Goal: Transaction & Acquisition: Obtain resource

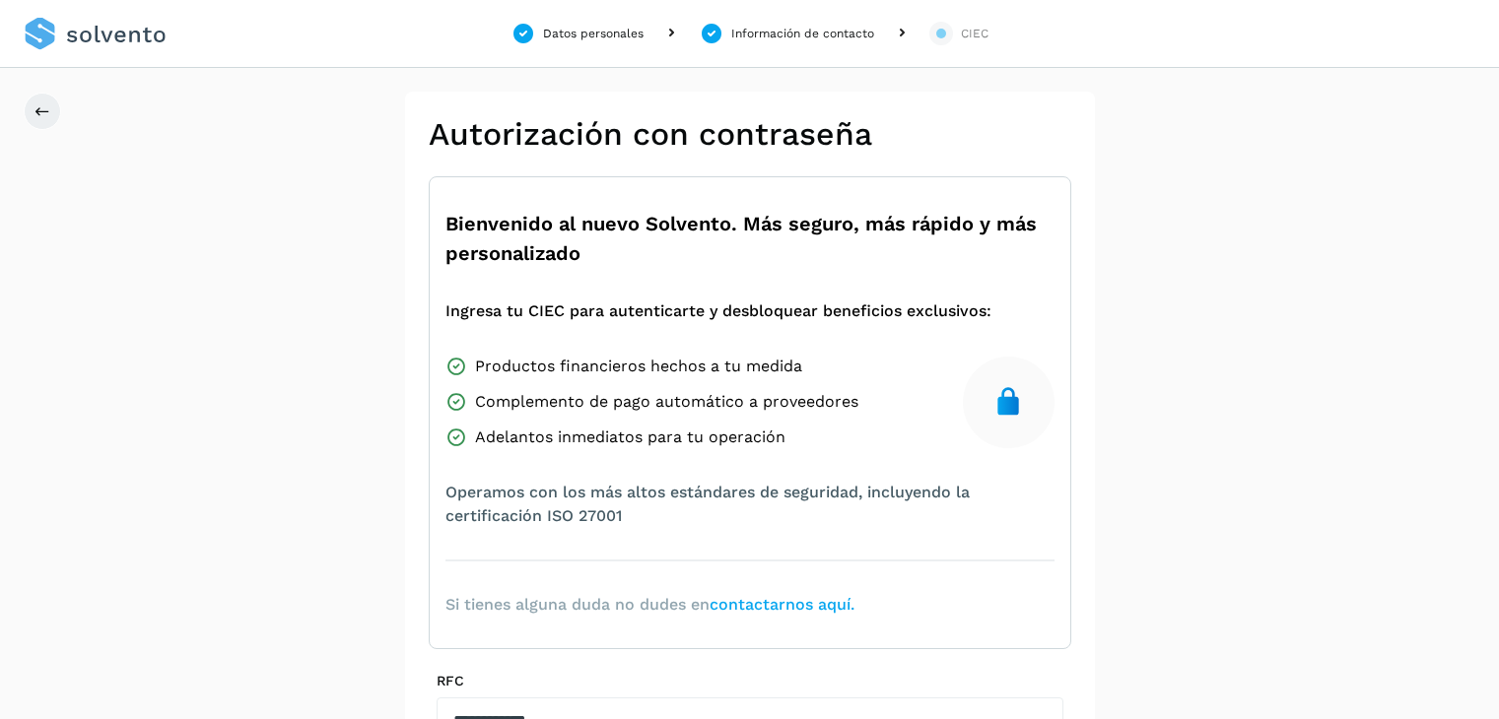
scroll to position [308, 0]
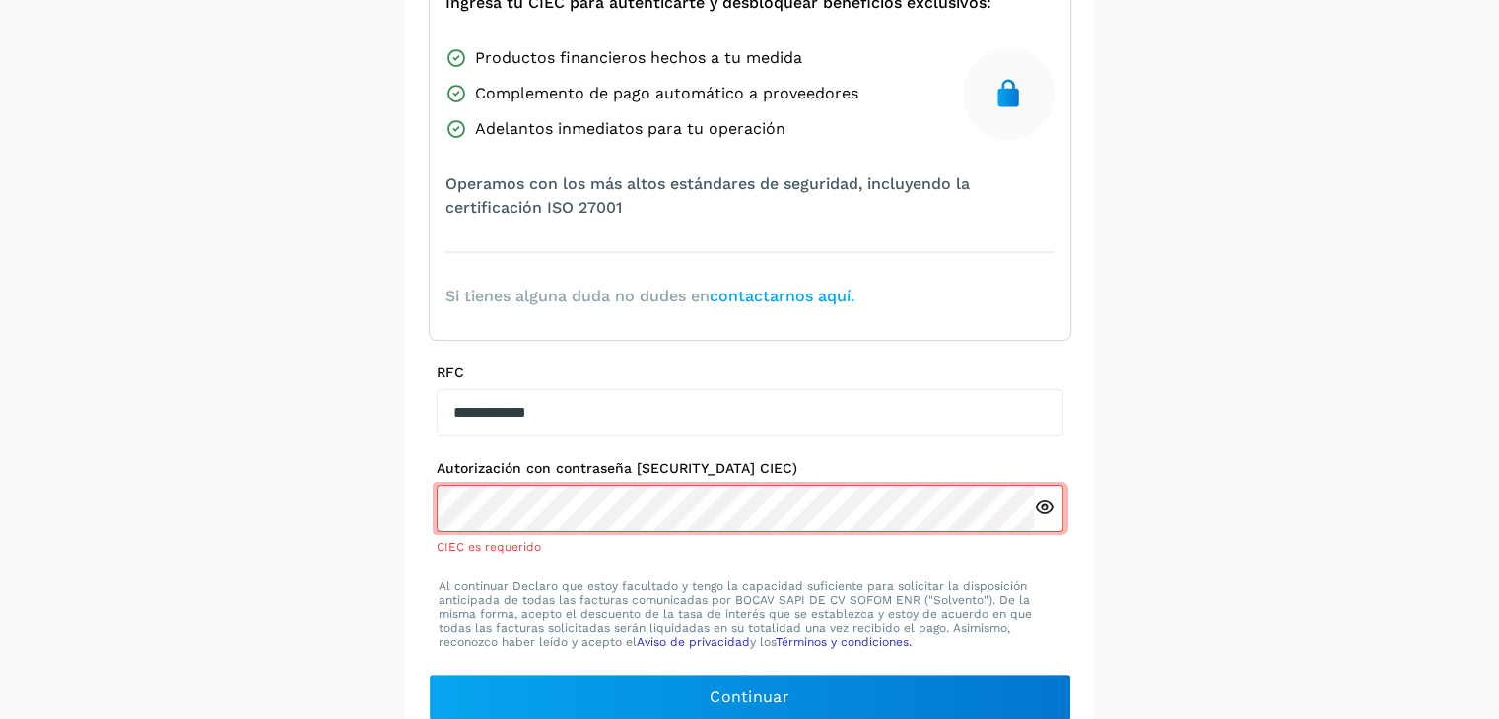
click at [1036, 503] on icon at bounding box center [1044, 508] width 21 height 21
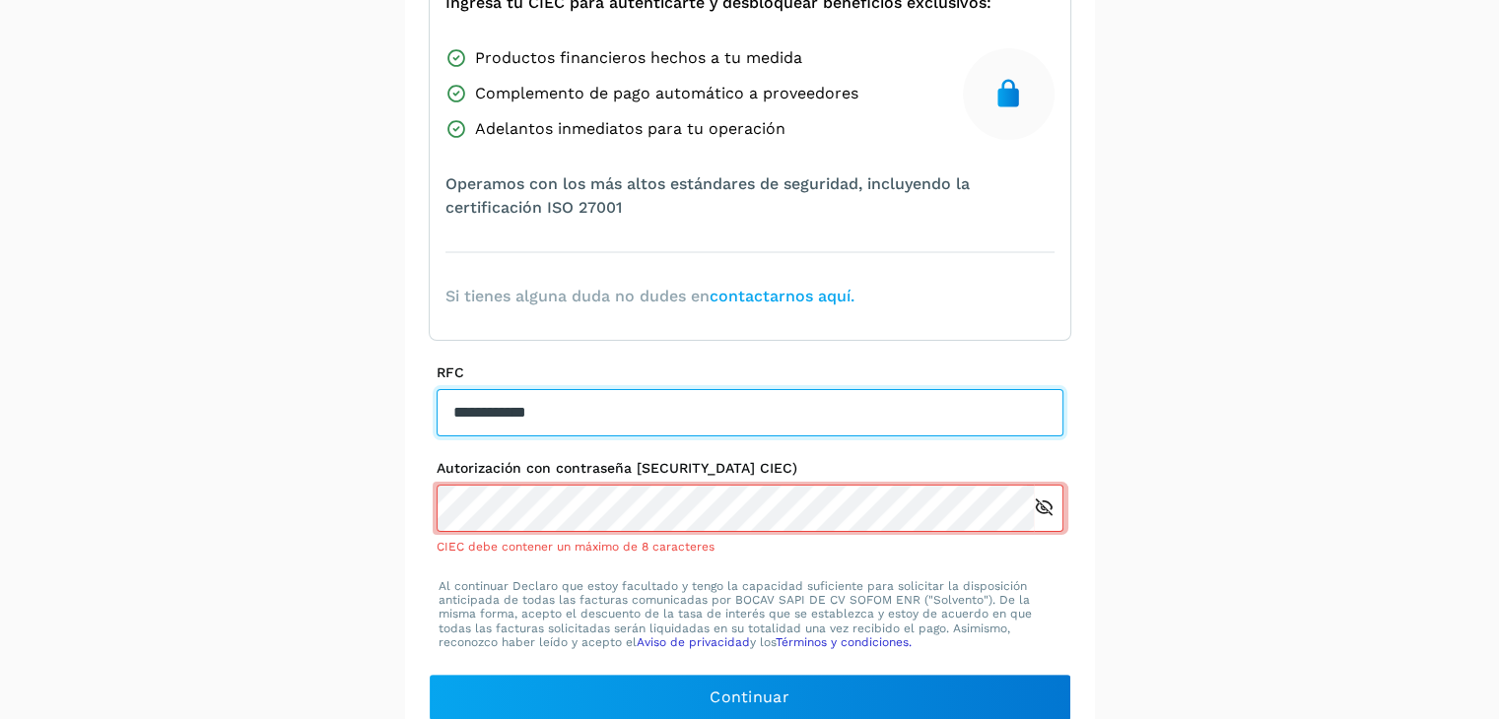
click at [598, 406] on input "**********" at bounding box center [749, 412] width 627 height 47
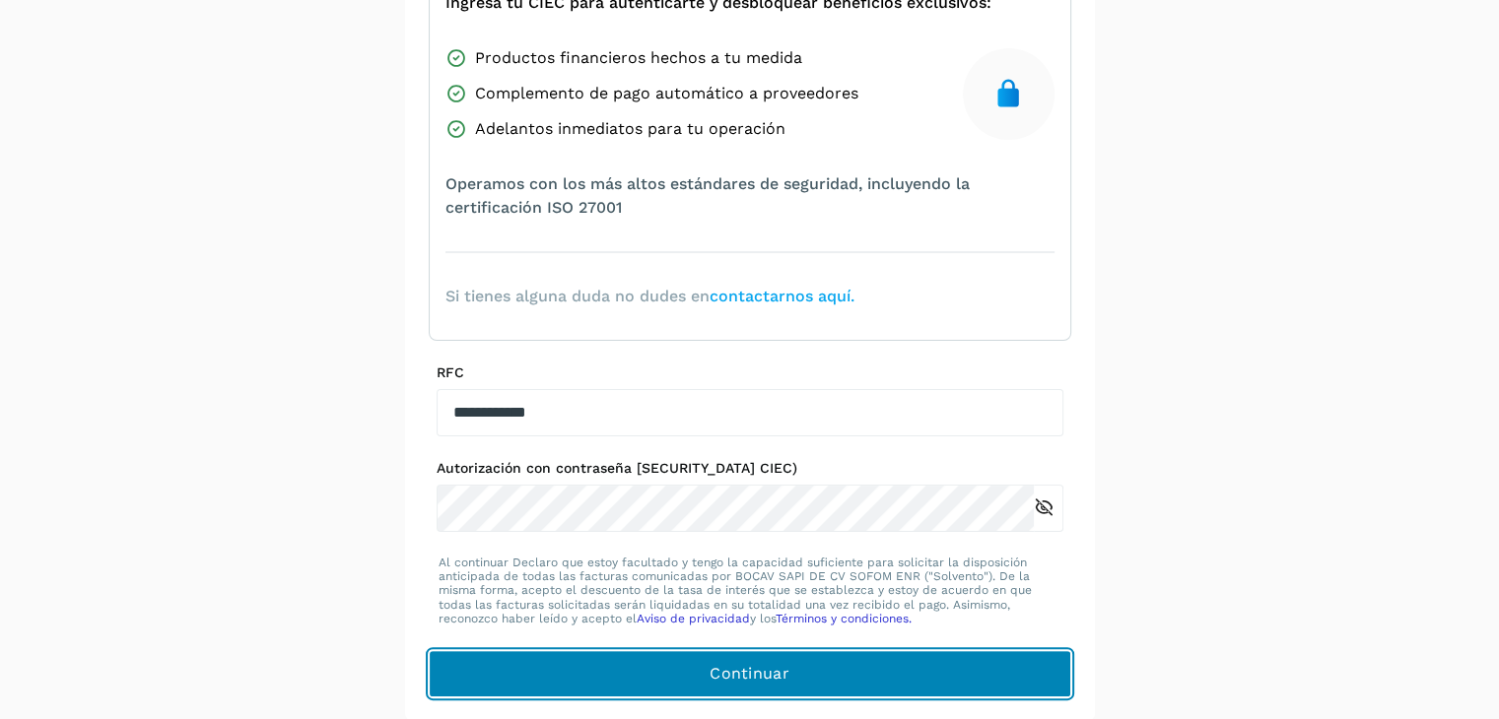
click at [690, 664] on button "Continuar" at bounding box center [750, 673] width 642 height 47
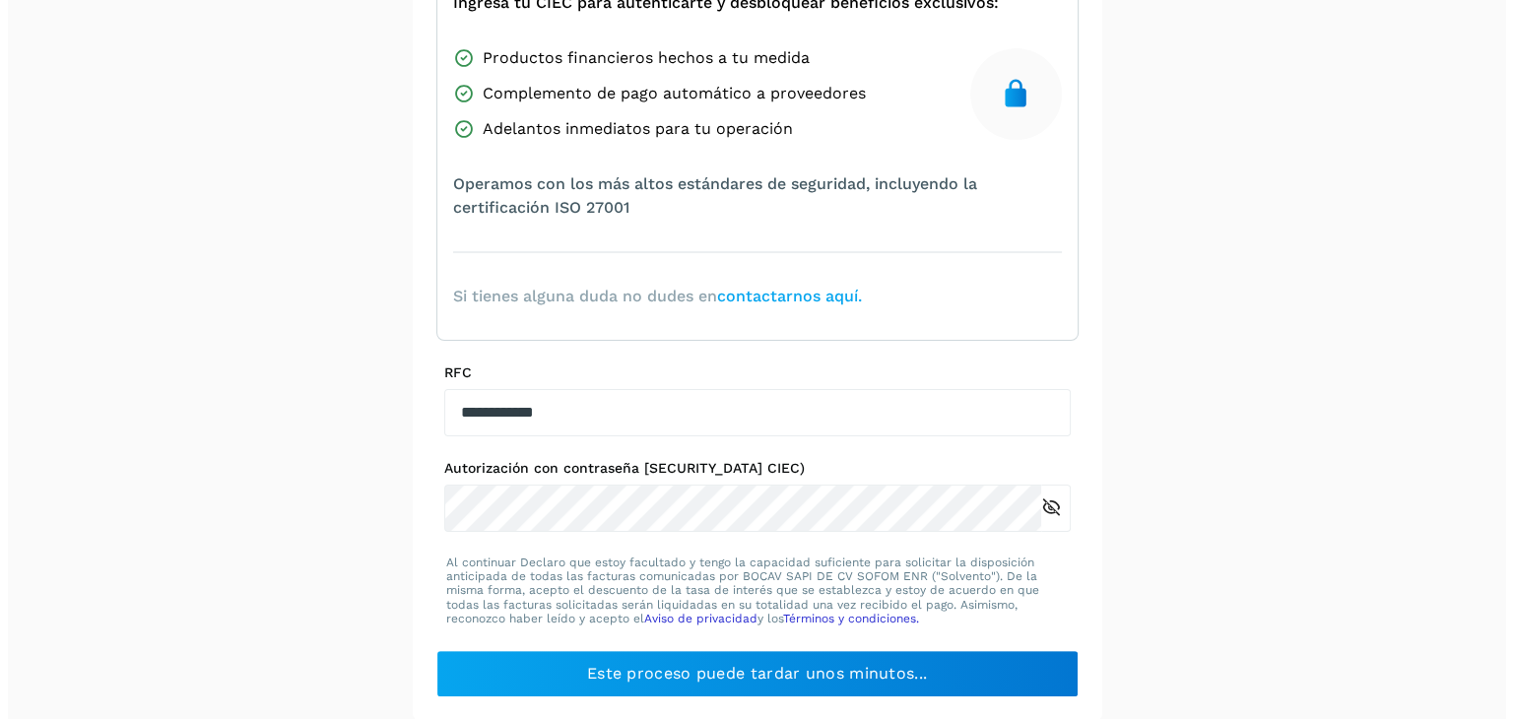
scroll to position [0, 0]
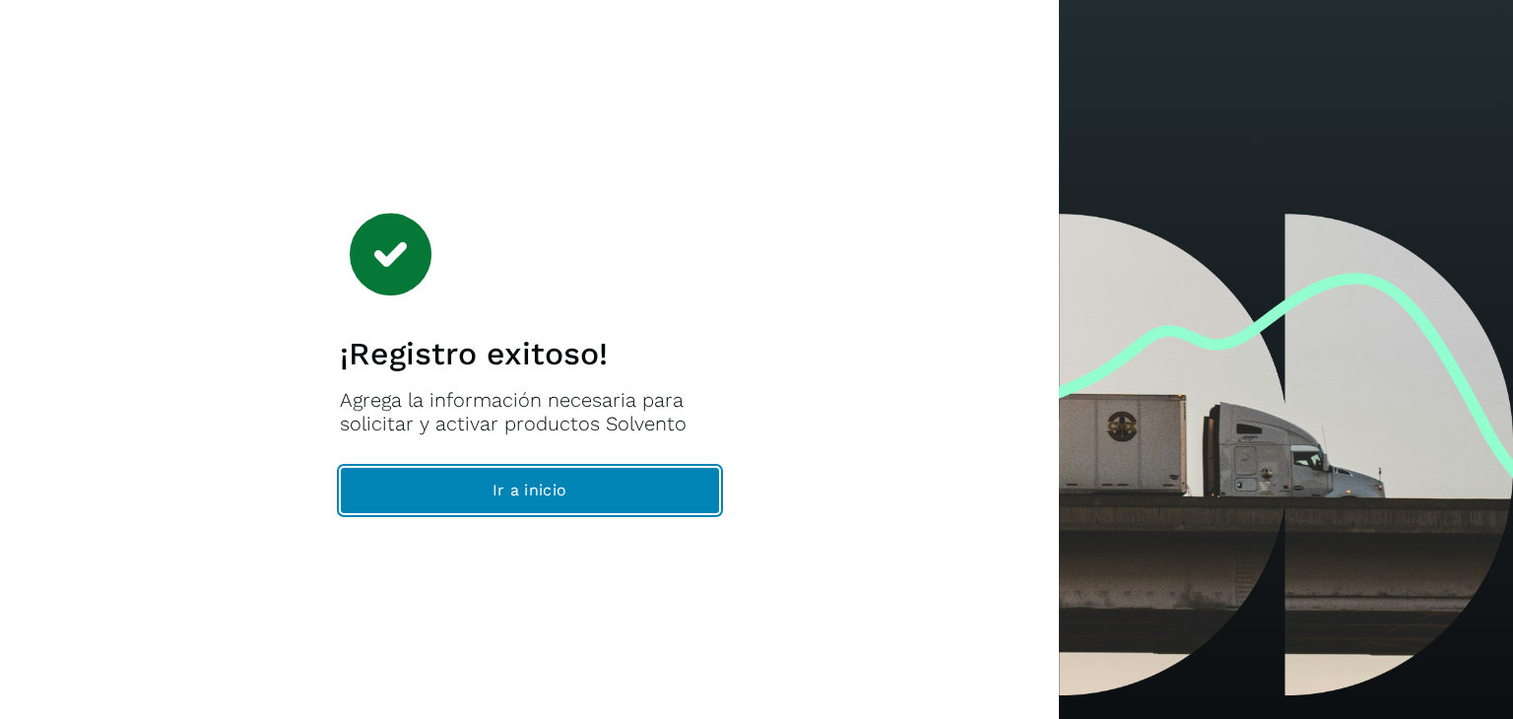
click at [579, 494] on button "Ir a inicio" at bounding box center [530, 490] width 380 height 47
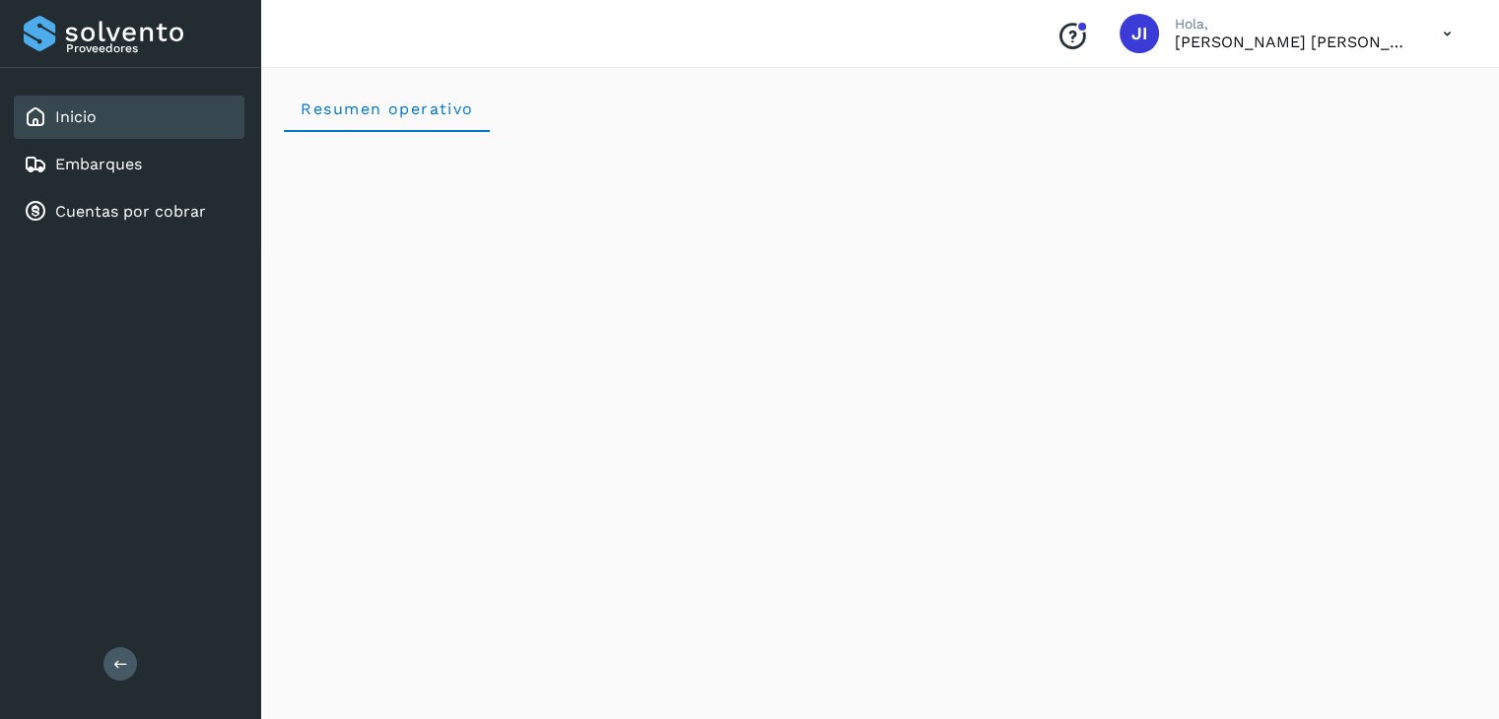
click at [112, 378] on div "Proveedores Inicio Embarques Cuentas por cobrar Salir" at bounding box center [130, 359] width 260 height 719
click at [115, 158] on link "Embarques" at bounding box center [98, 164] width 87 height 19
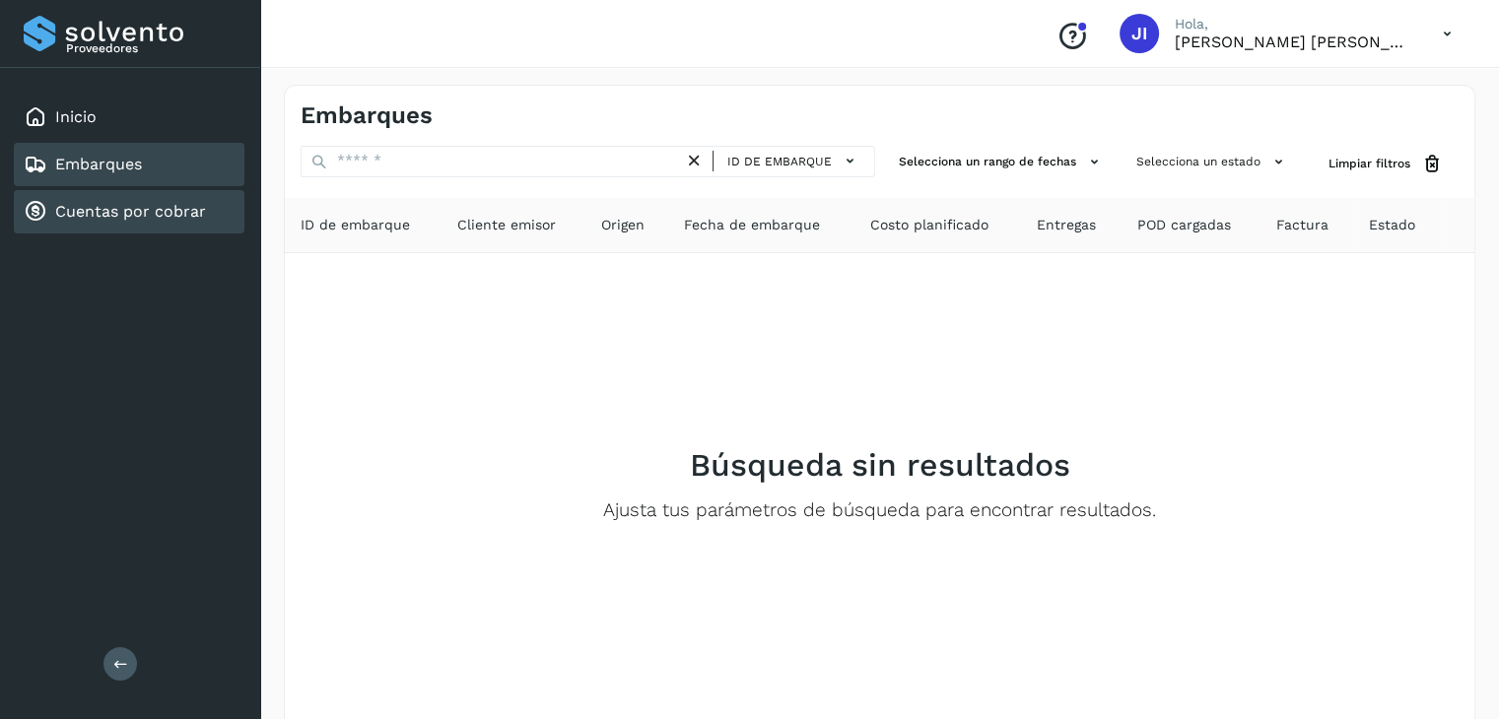
click at [177, 217] on link "Cuentas por cobrar" at bounding box center [130, 211] width 151 height 19
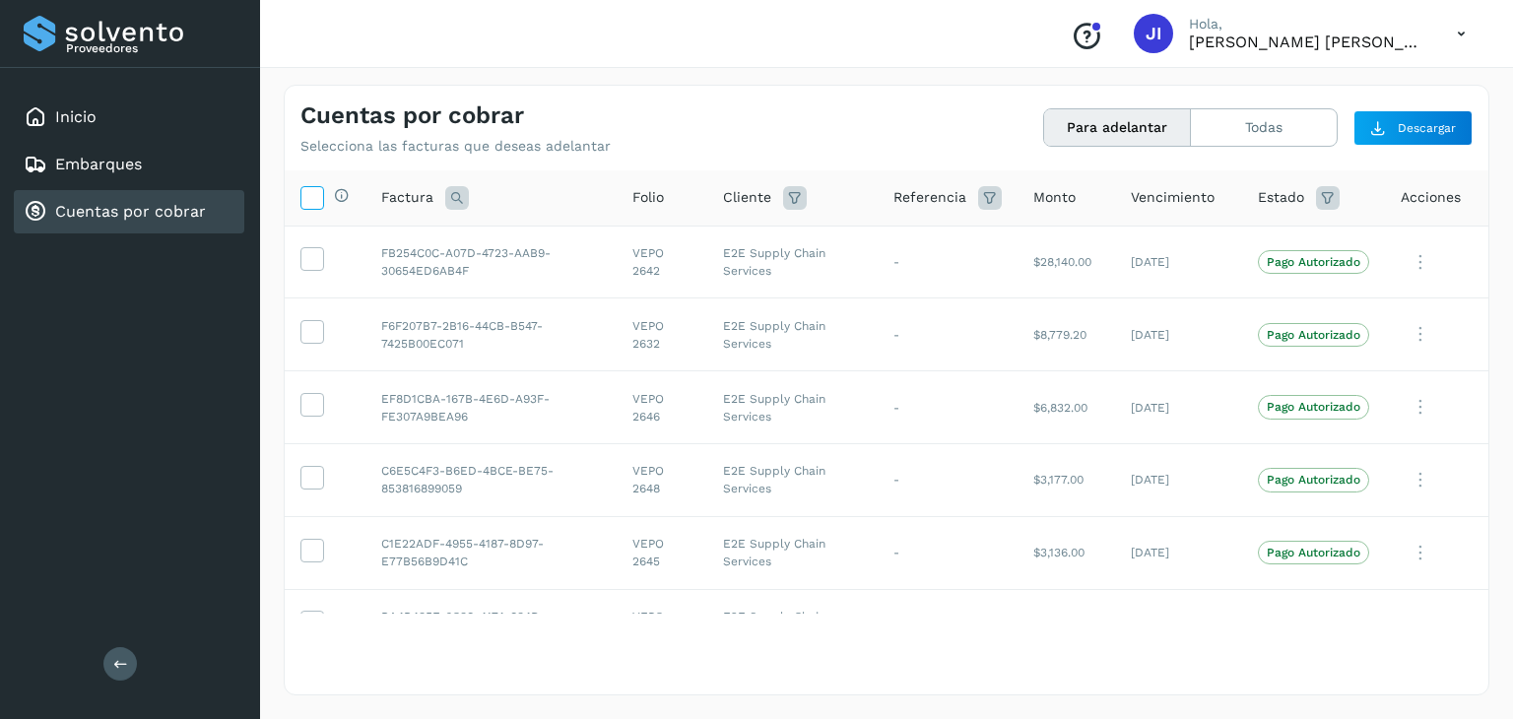
click at [304, 197] on icon at bounding box center [311, 196] width 21 height 21
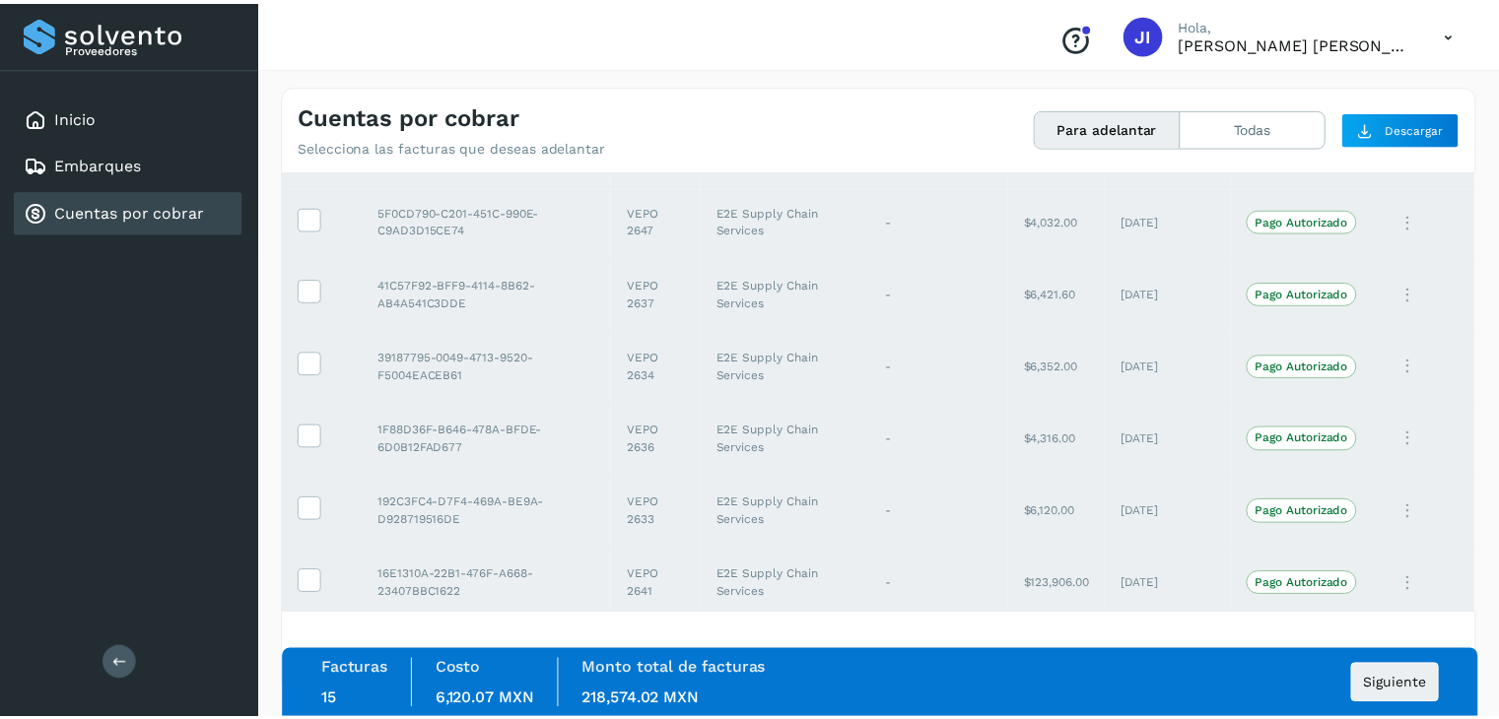
scroll to position [701, 0]
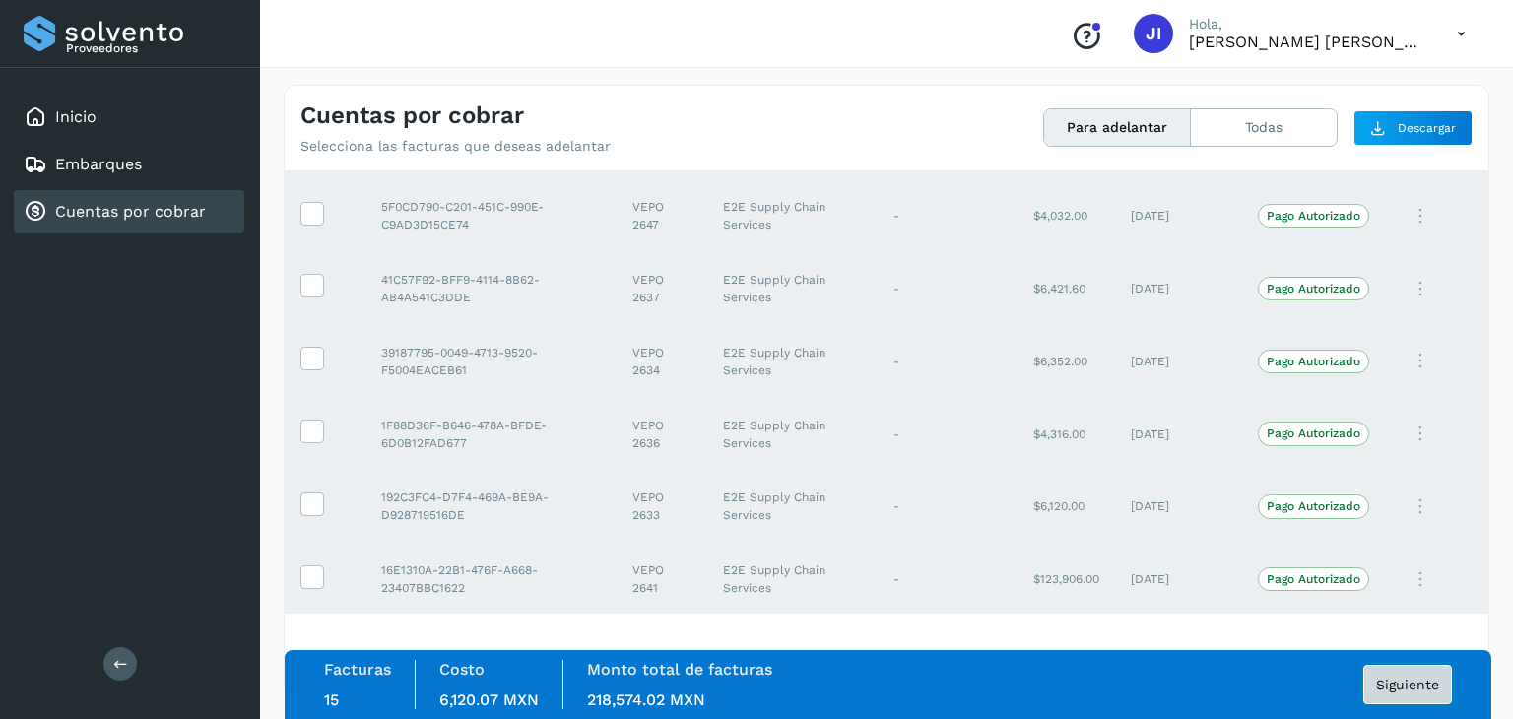
click at [1426, 690] on span "Siguiente" at bounding box center [1407, 685] width 63 height 14
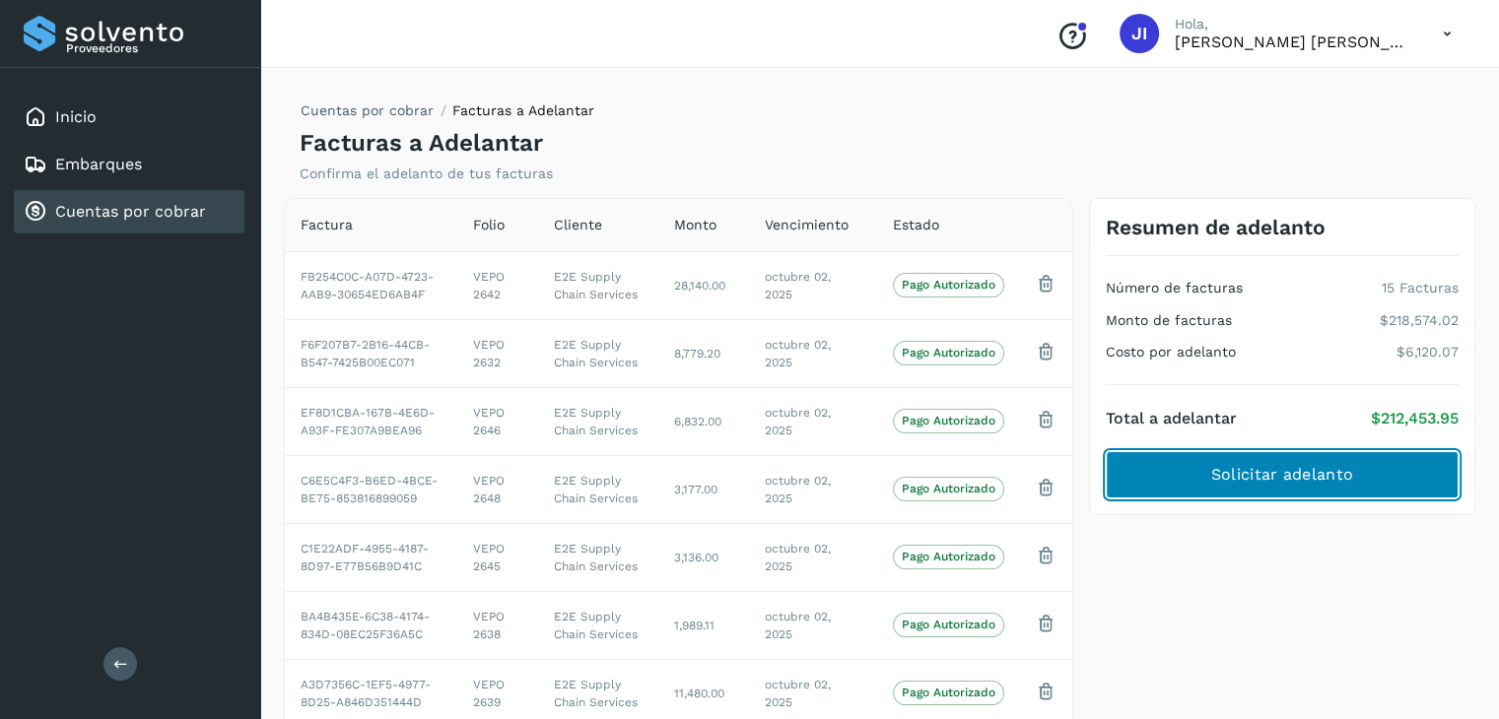
click at [1222, 465] on span "Solicitar adelanto" at bounding box center [1282, 475] width 142 height 22
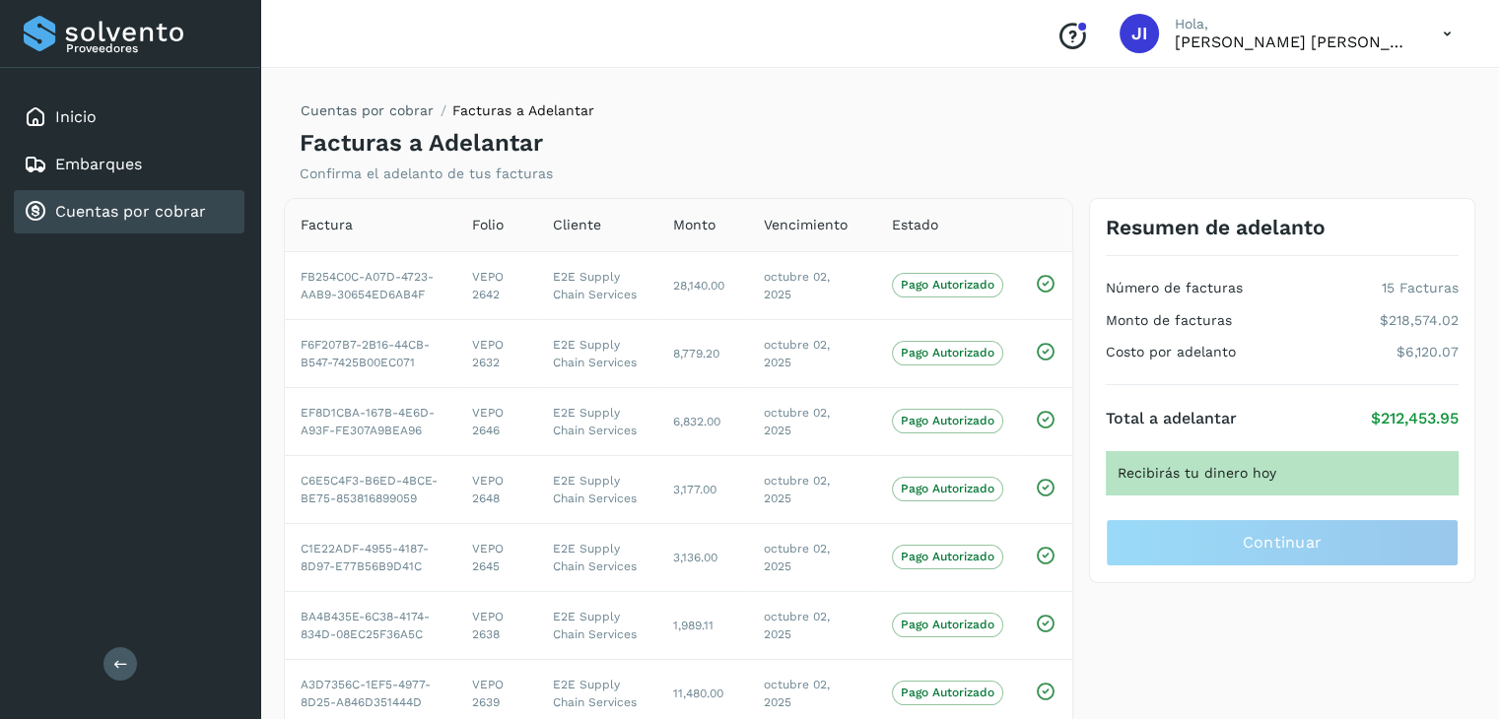
click at [1236, 476] on div "Recibirás tu dinero hoy" at bounding box center [1281, 473] width 353 height 44
click at [1293, 476] on div "Recibirás tu dinero hoy" at bounding box center [1281, 473] width 353 height 44
click at [1267, 476] on div "Recibirás tu dinero hoy" at bounding box center [1281, 473] width 353 height 44
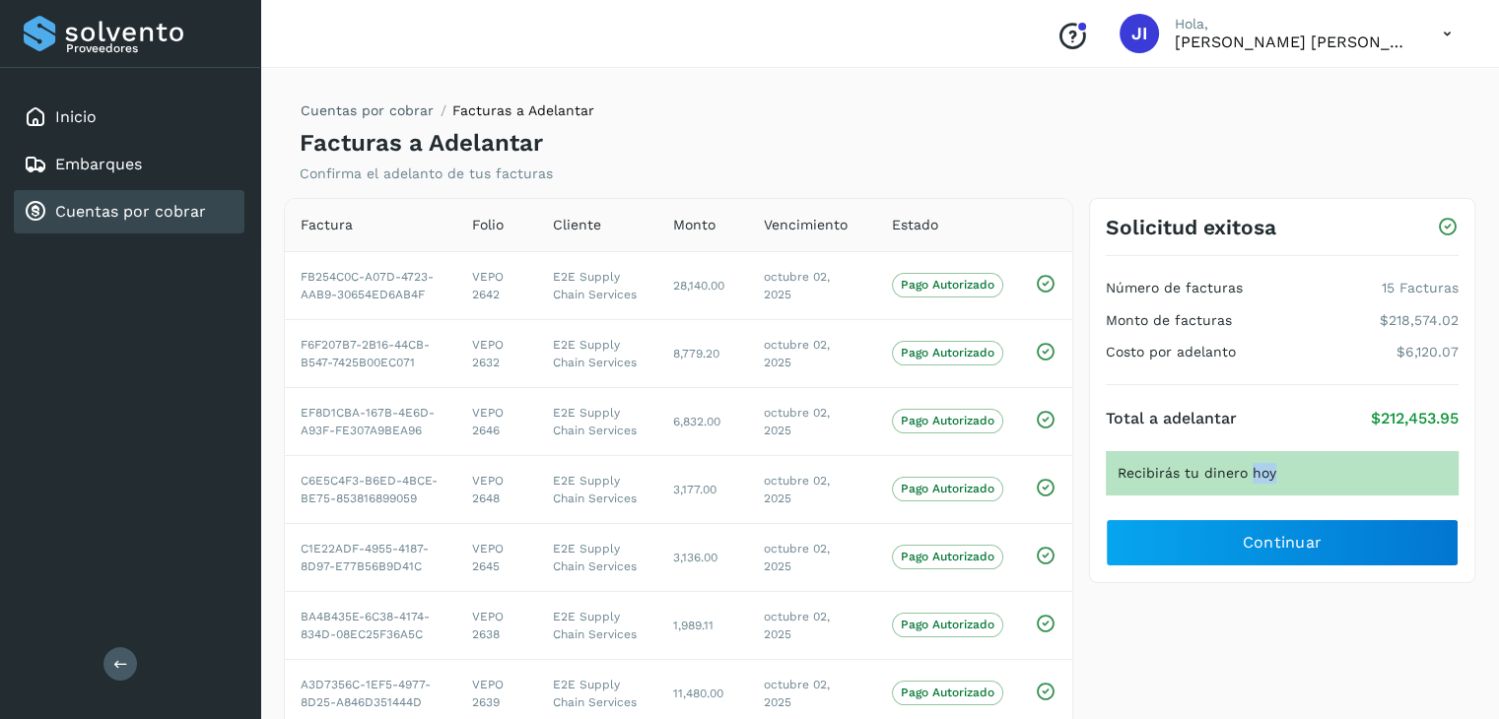
click at [1293, 478] on div "Recibirás tu dinero hoy" at bounding box center [1281, 473] width 353 height 44
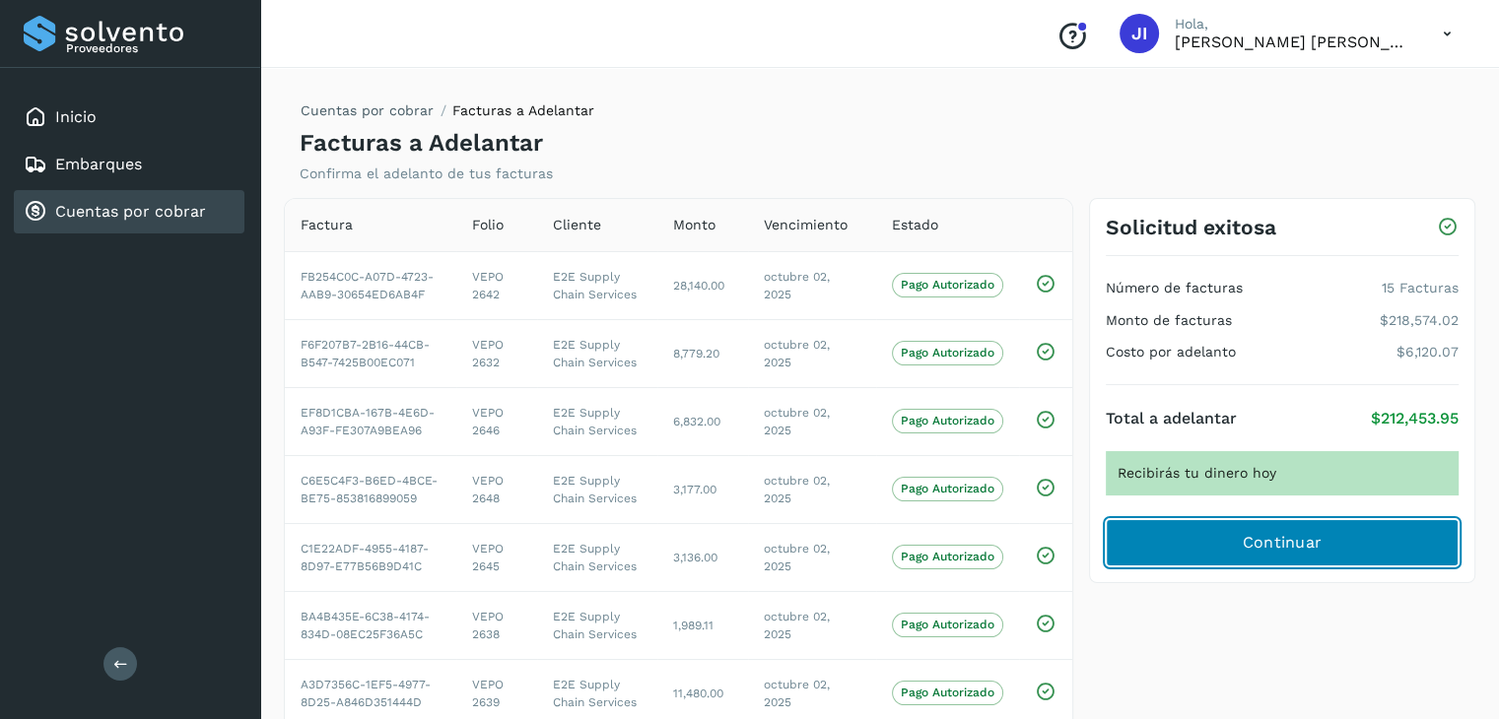
click at [1289, 537] on span "Continuar" at bounding box center [1281, 543] width 80 height 22
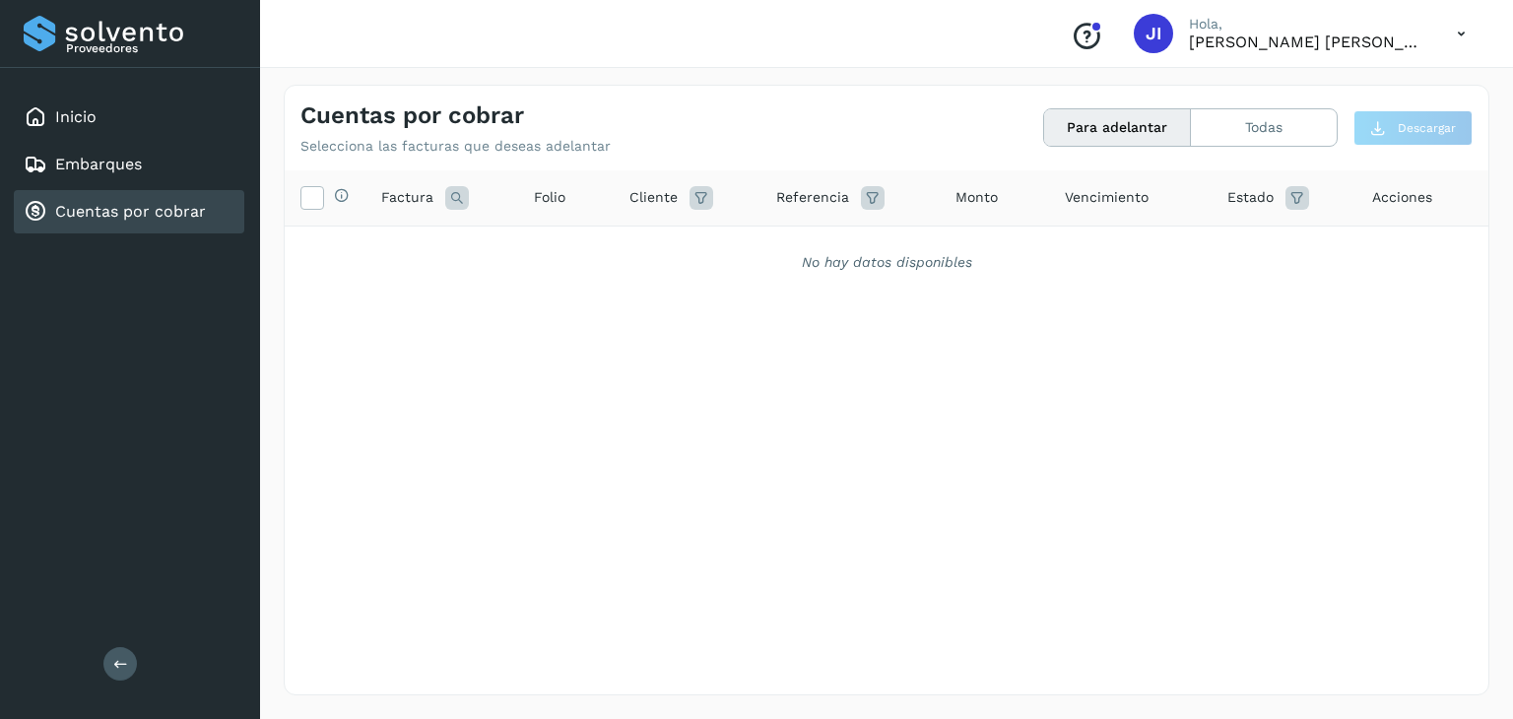
click at [146, 214] on link "Cuentas por cobrar" at bounding box center [130, 211] width 151 height 19
click at [110, 167] on link "Embarques" at bounding box center [98, 164] width 87 height 19
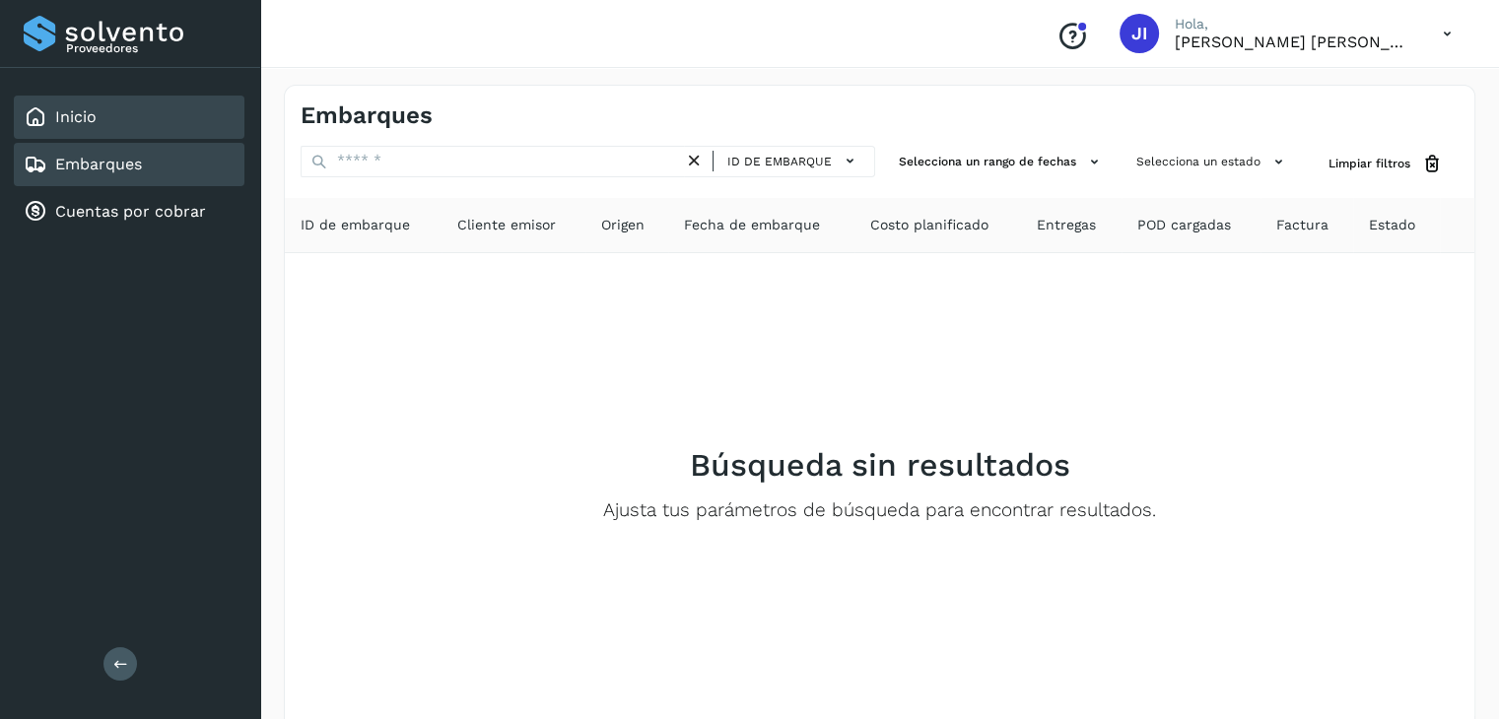
click at [110, 128] on div "Inicio" at bounding box center [129, 117] width 231 height 43
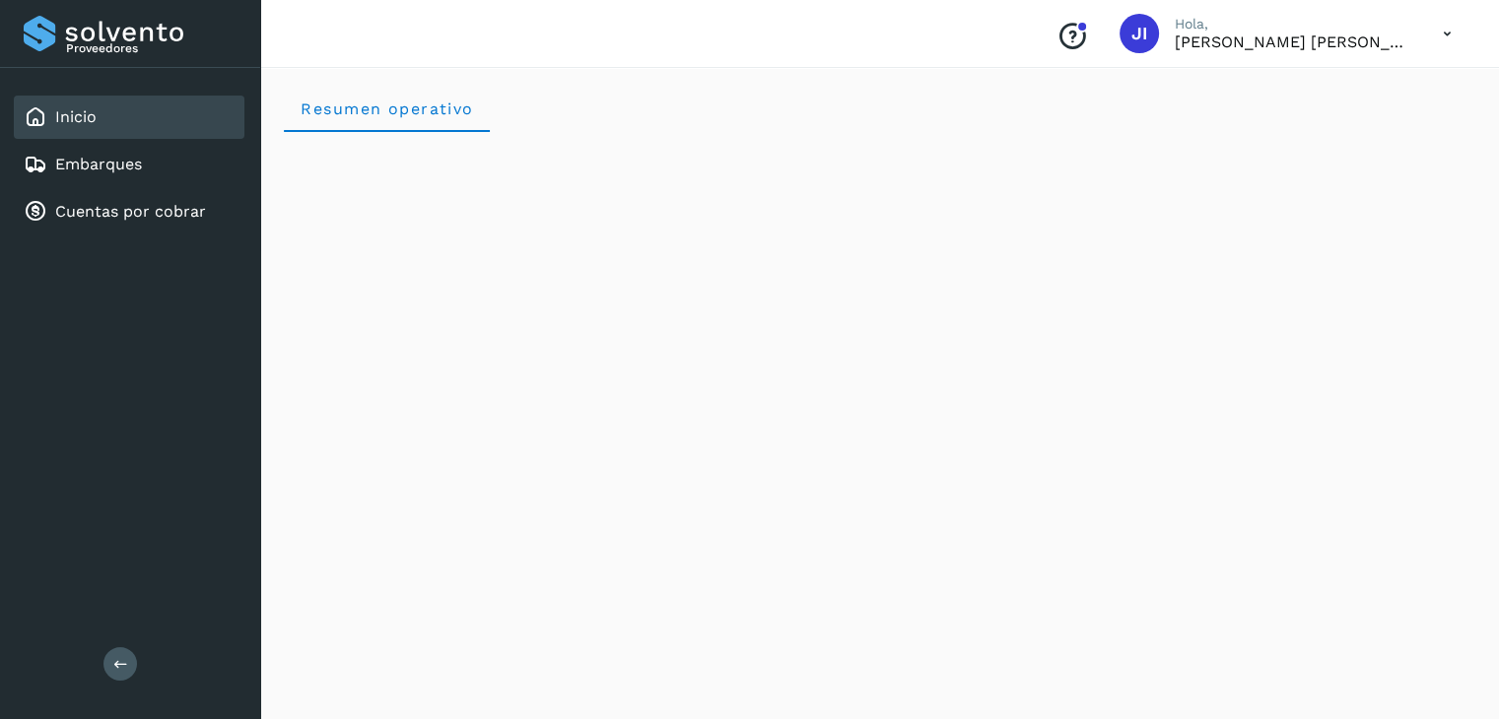
scroll to position [99, 0]
click at [113, 663] on icon at bounding box center [120, 664] width 15 height 15
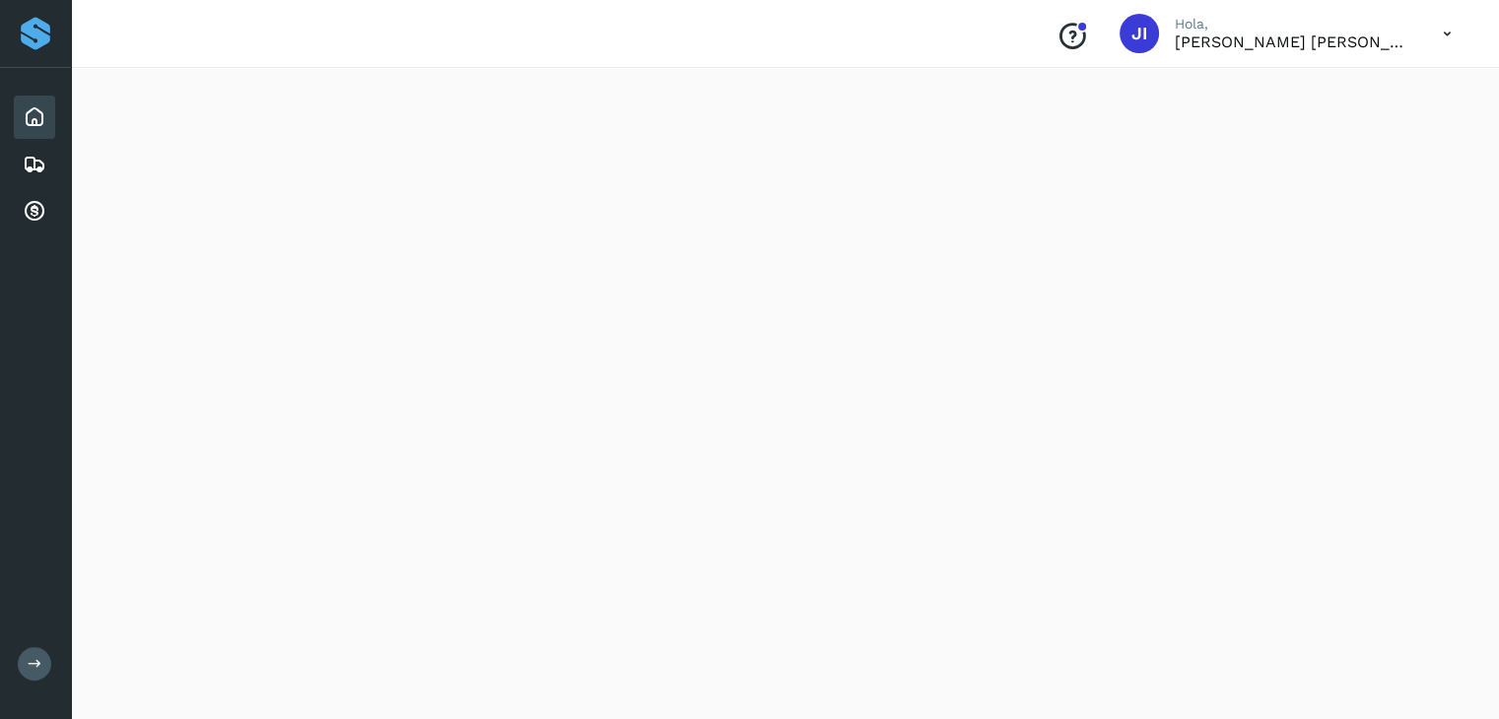
click at [44, 656] on button at bounding box center [34, 663] width 33 height 33
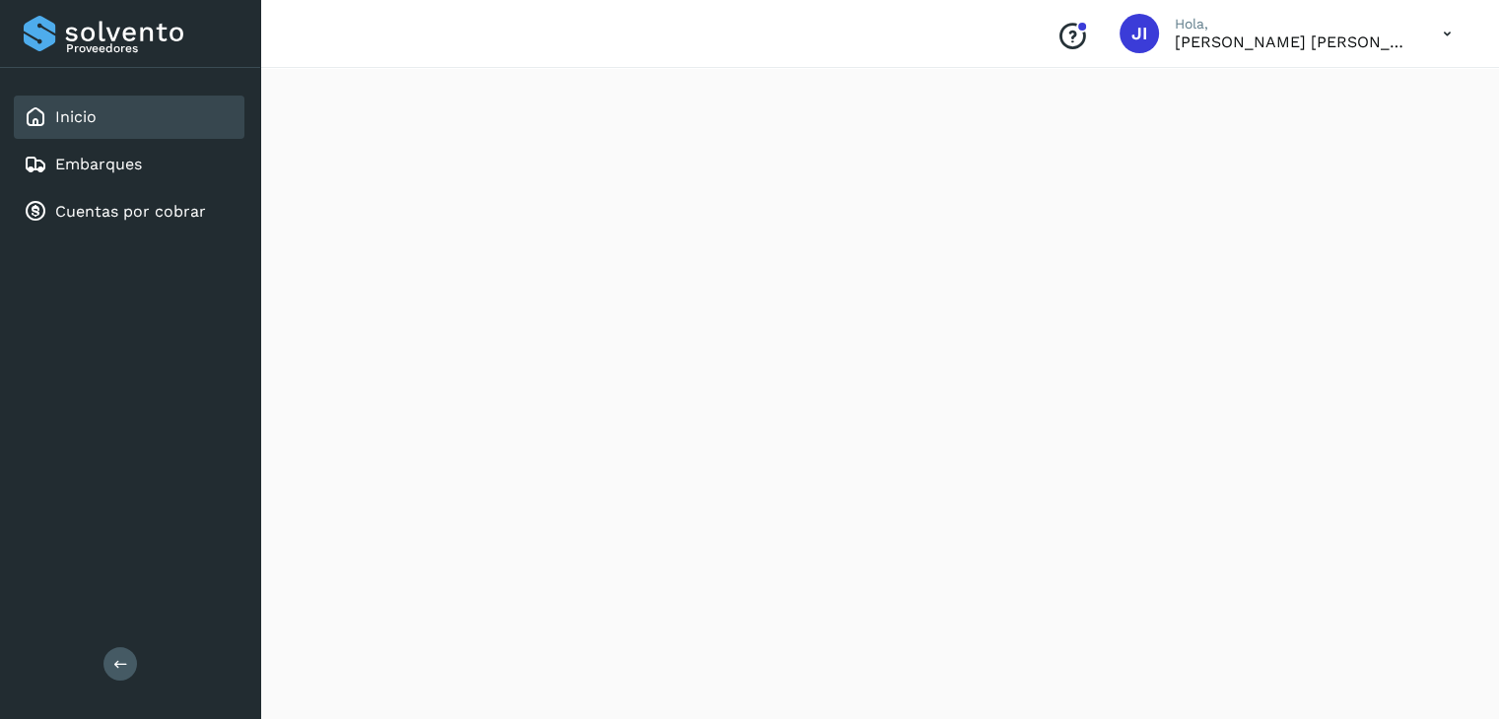
click at [1145, 46] on div "JI" at bounding box center [1138, 33] width 39 height 39
click at [1147, 33] on span "JI" at bounding box center [1139, 33] width 17 height 0
click at [1232, 40] on p "[PERSON_NAME] [PERSON_NAME]" at bounding box center [1292, 42] width 236 height 19
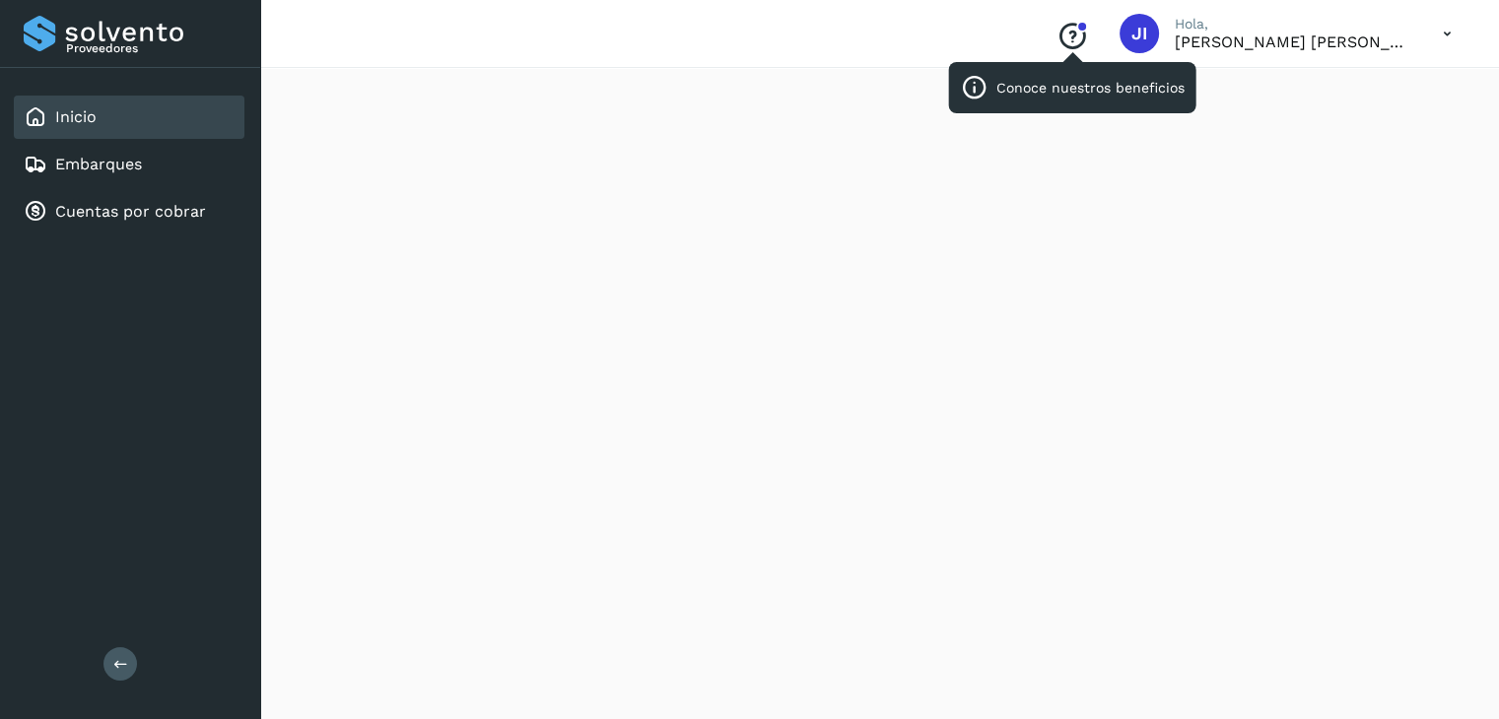
click at [1078, 36] on icon "Conoce nuestros beneficios" at bounding box center [1072, 37] width 32 height 32
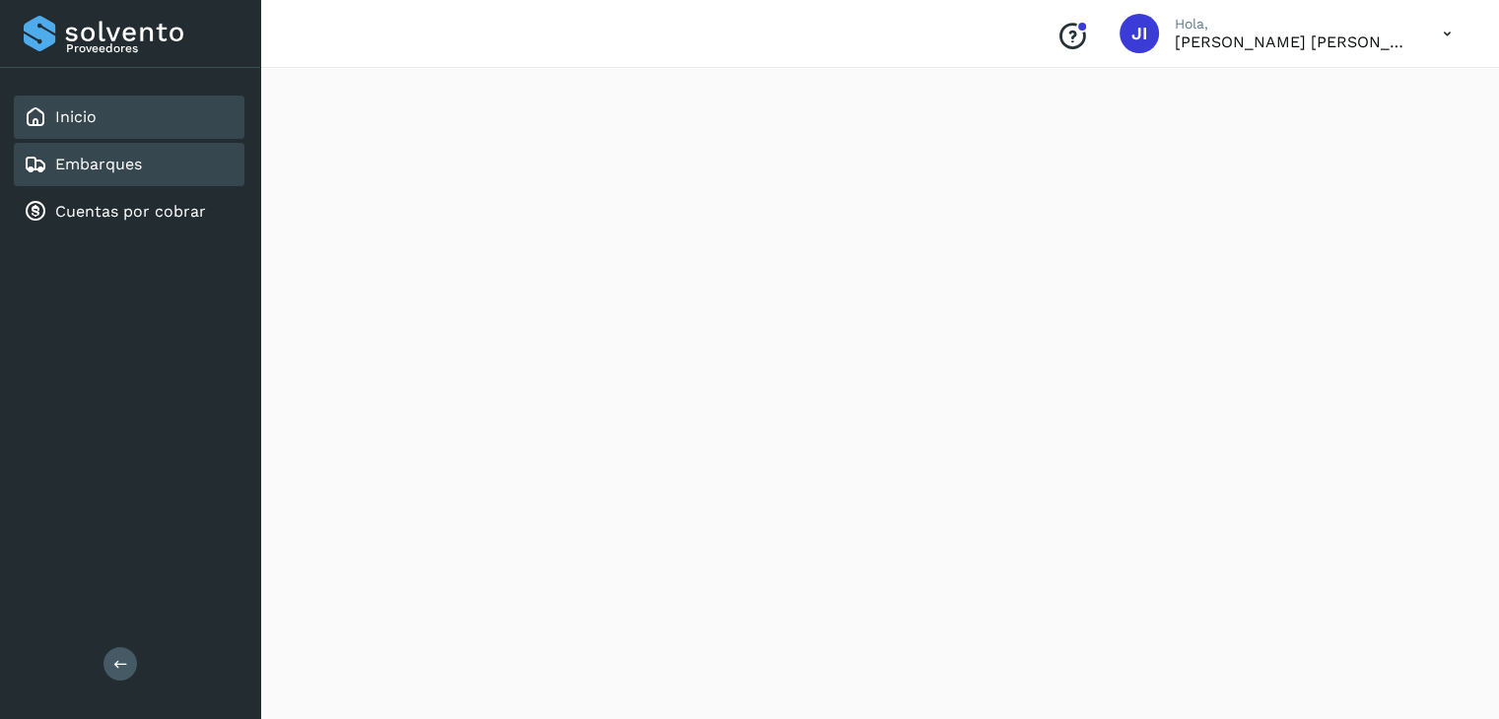
click at [145, 147] on div "Embarques" at bounding box center [129, 164] width 231 height 43
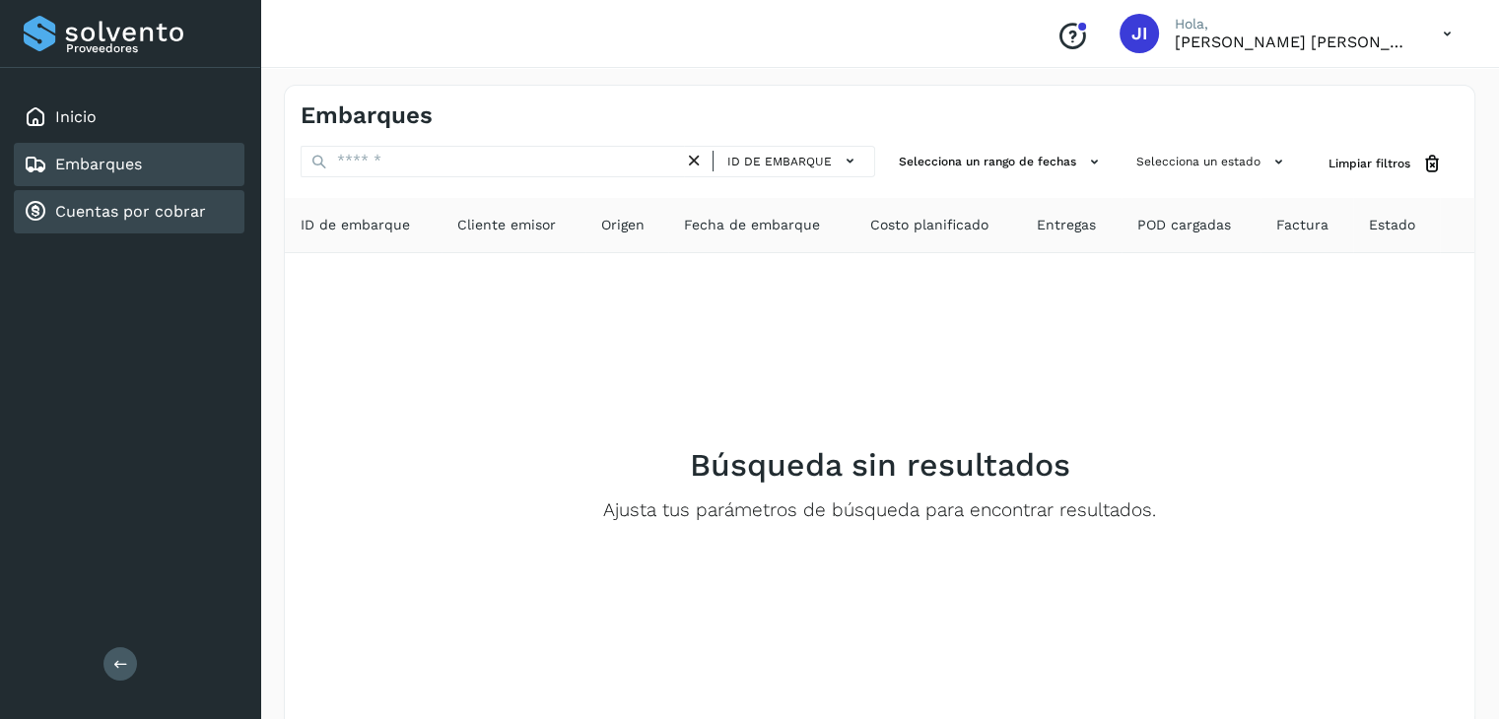
click at [135, 202] on link "Cuentas por cobrar" at bounding box center [130, 211] width 151 height 19
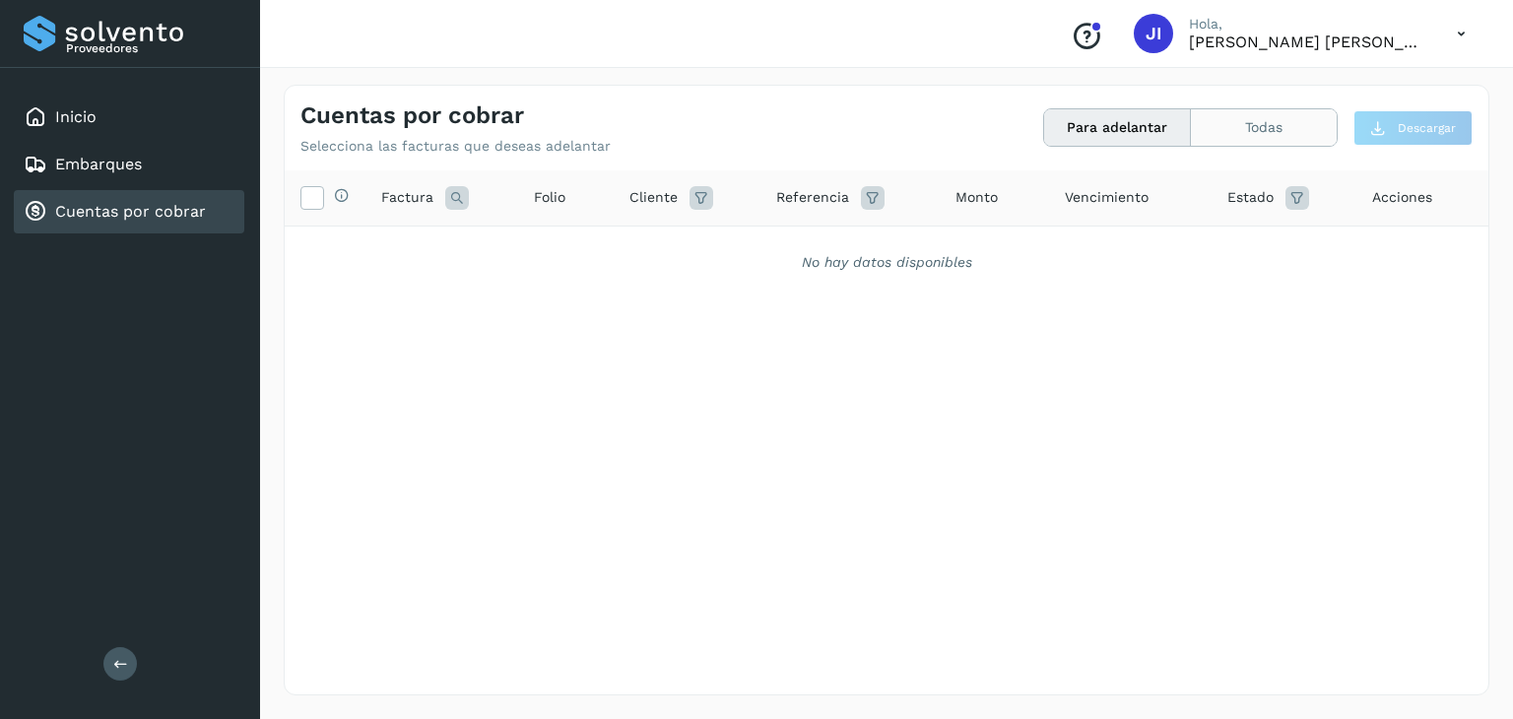
click at [1249, 124] on button "Todas" at bounding box center [1264, 127] width 146 height 36
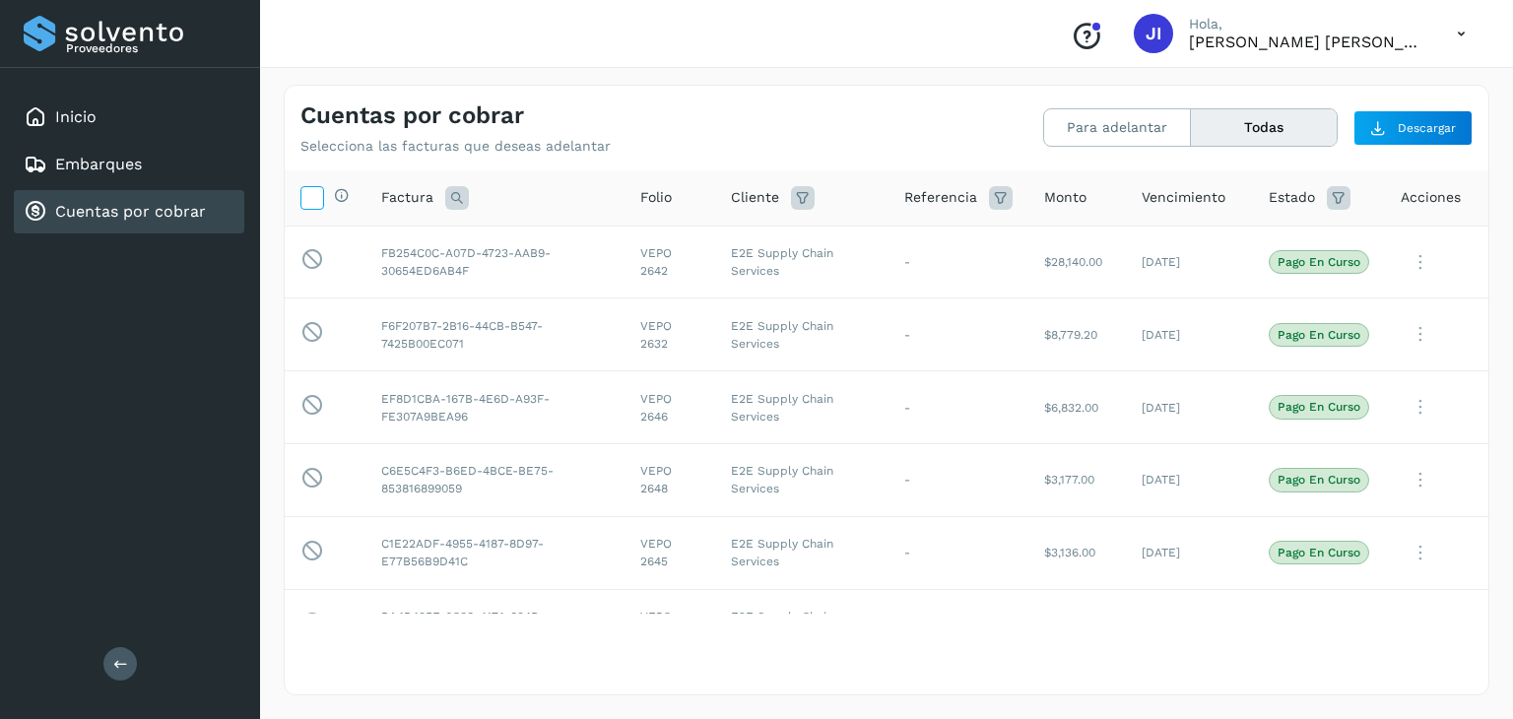
click at [320, 204] on icon at bounding box center [311, 196] width 21 height 21
click at [1129, 125] on button "Para adelantar" at bounding box center [1117, 127] width 147 height 36
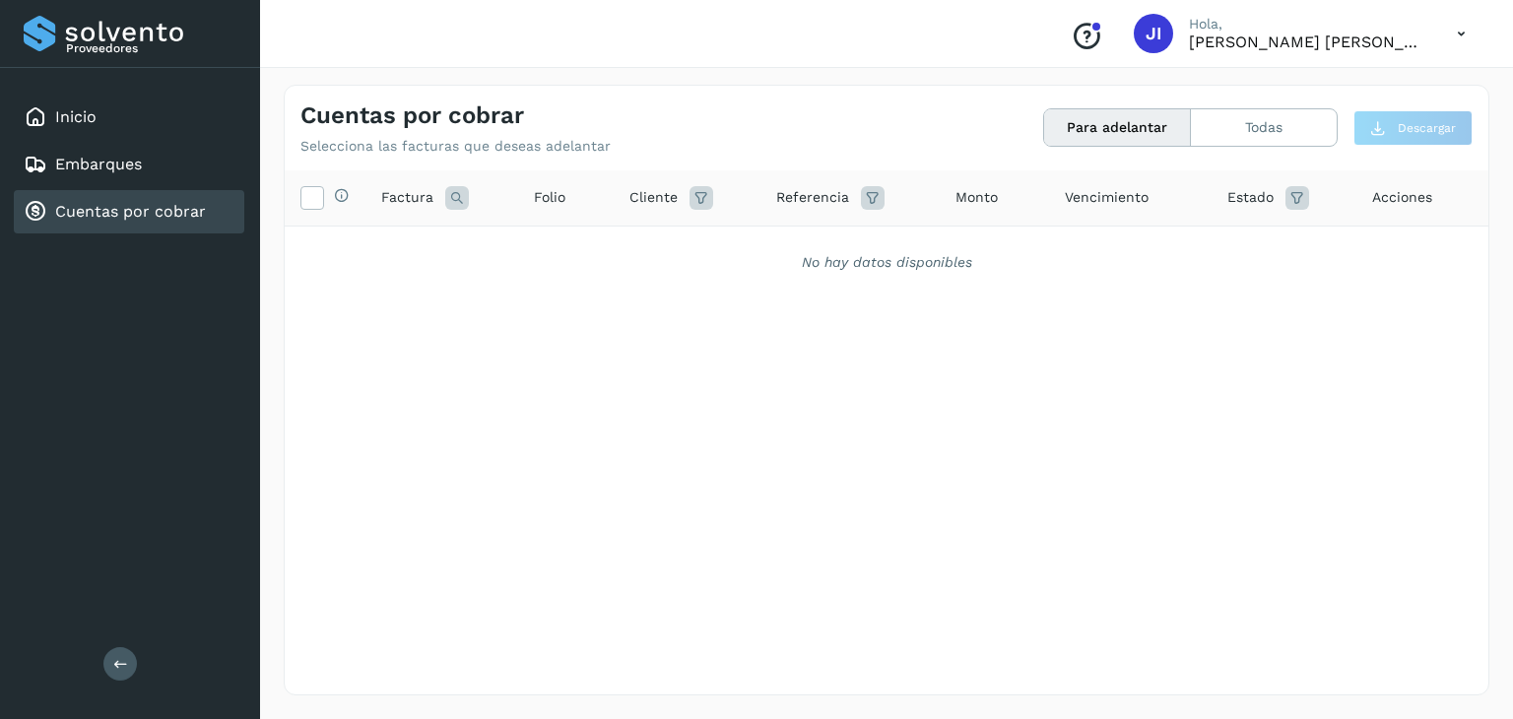
click at [1457, 39] on icon at bounding box center [1461, 34] width 40 height 40
click at [1457, 39] on div at bounding box center [756, 359] width 1513 height 719
click at [1304, 39] on div "Cerrar sesión" at bounding box center [1368, 69] width 225 height 67
click at [1218, 34] on div at bounding box center [756, 359] width 1513 height 719
click at [1152, 35] on div "JI" at bounding box center [1153, 33] width 39 height 39
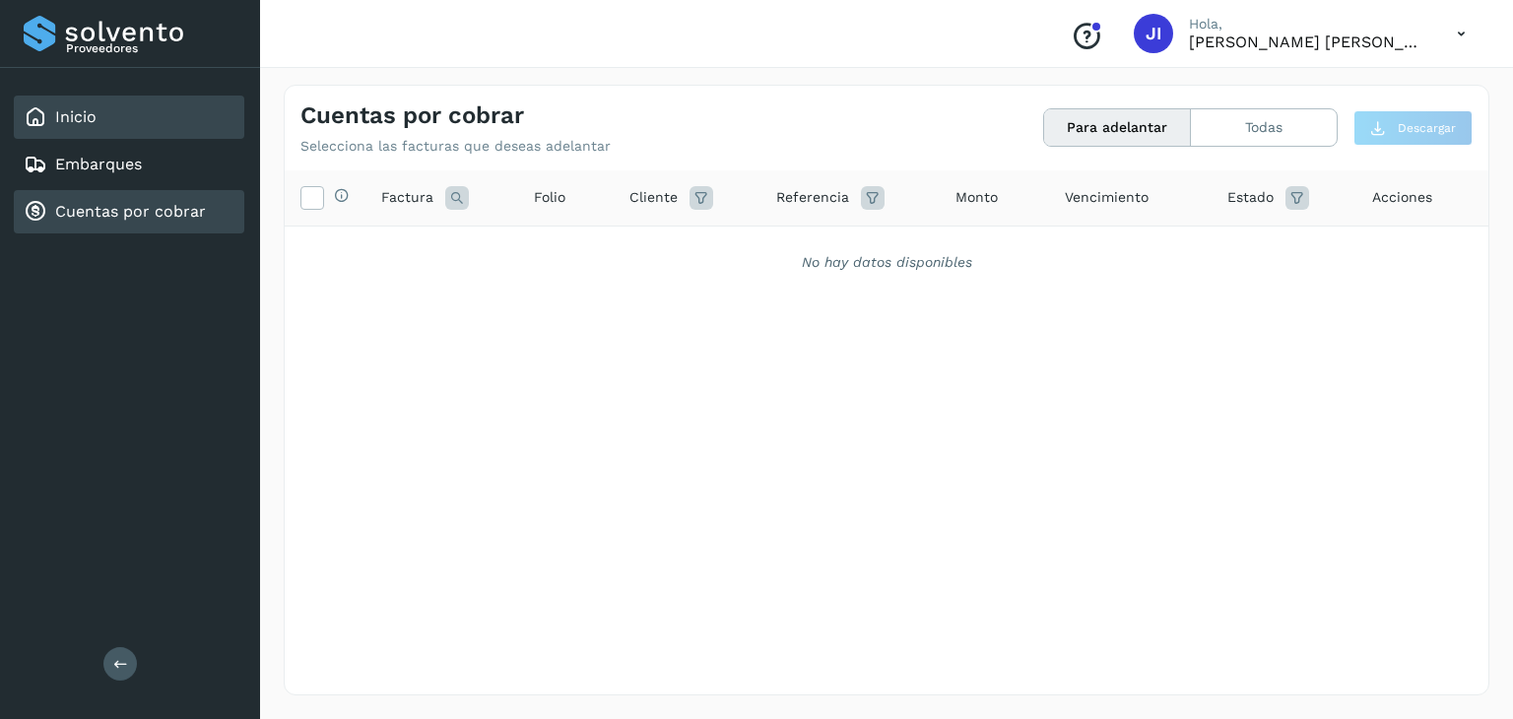
click at [106, 121] on div "Inicio" at bounding box center [129, 117] width 231 height 43
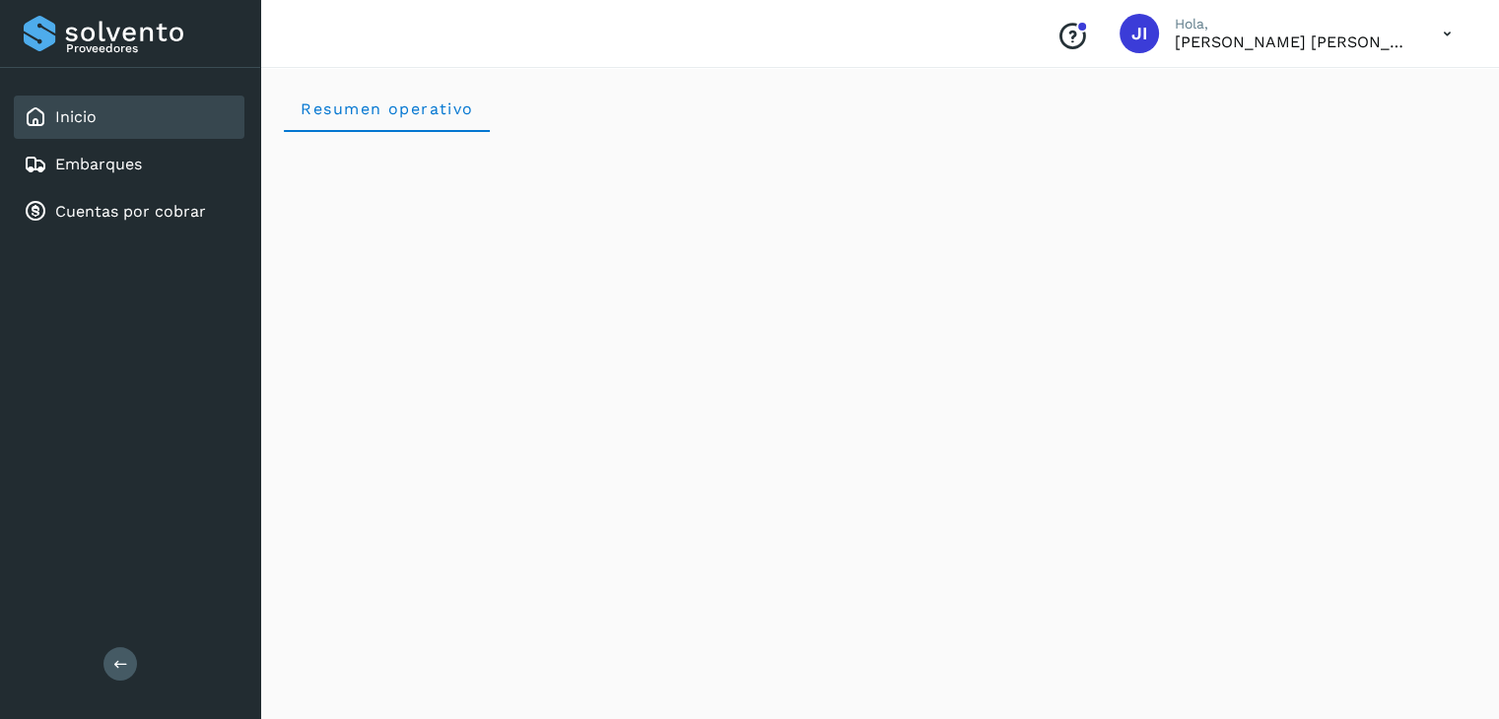
click at [94, 121] on link "Inicio" at bounding box center [75, 116] width 41 height 19
click at [101, 169] on link "Embarques" at bounding box center [98, 164] width 87 height 19
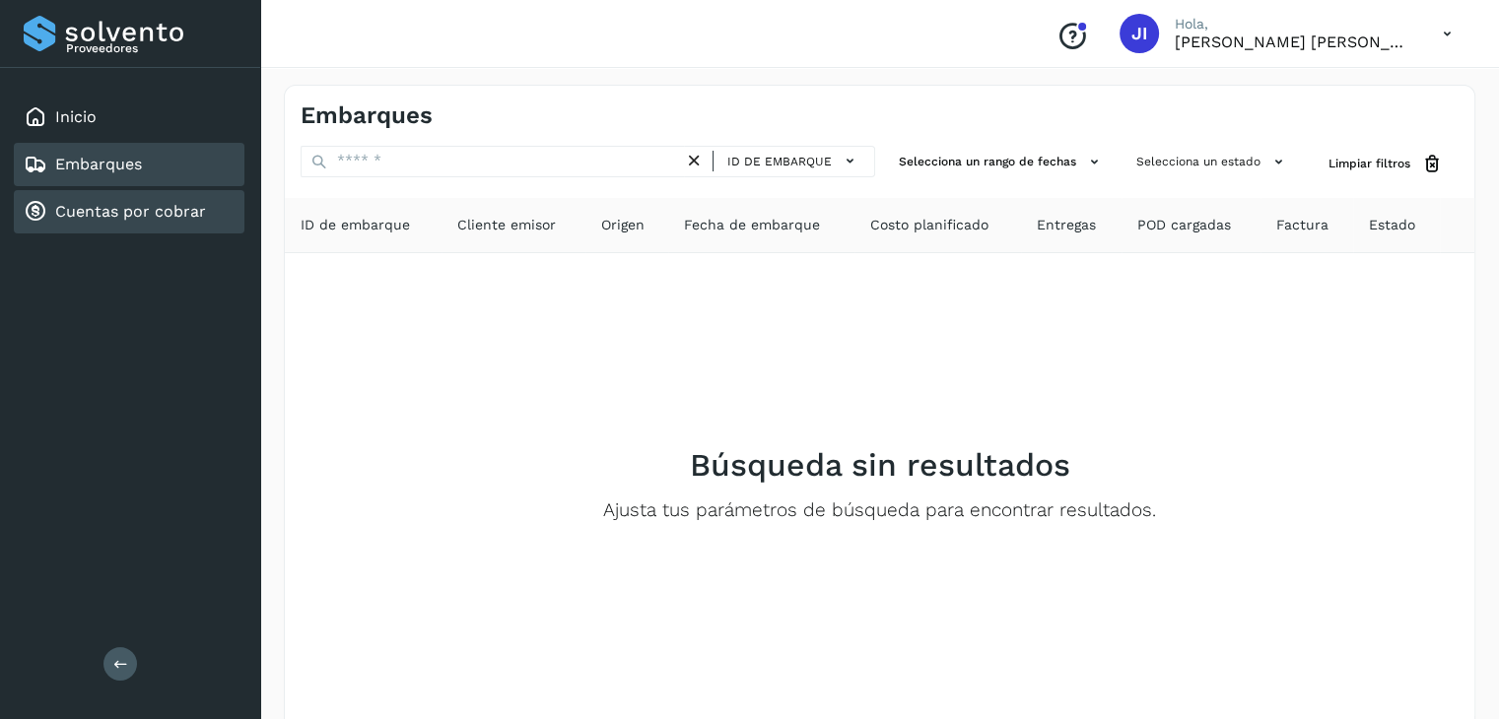
click at [114, 205] on link "Cuentas por cobrar" at bounding box center [130, 211] width 151 height 19
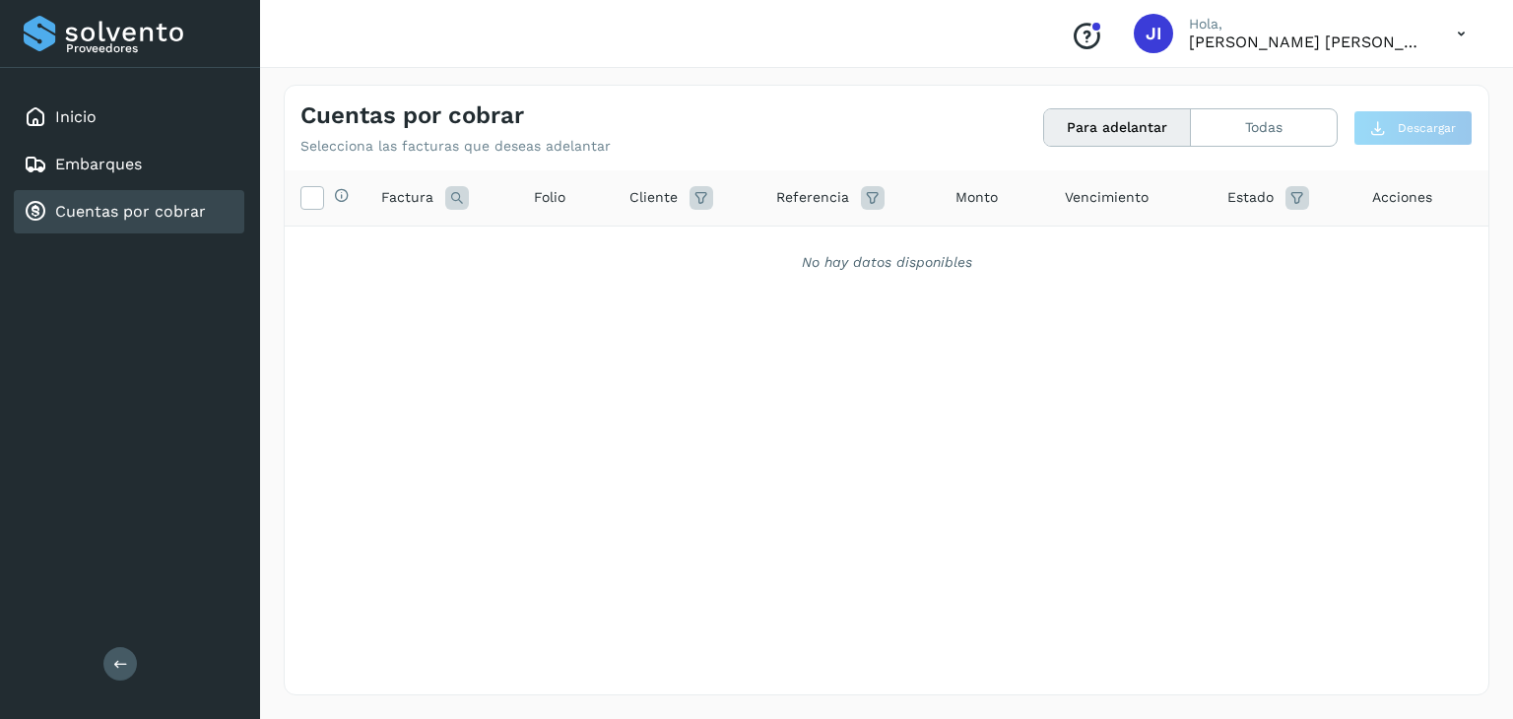
click at [1280, 38] on p "[PERSON_NAME] [PERSON_NAME]" at bounding box center [1307, 42] width 236 height 19
click at [1450, 38] on icon at bounding box center [1461, 34] width 40 height 40
click at [1372, 81] on div "Cerrar sesión" at bounding box center [1363, 88] width 234 height 37
